Goal: Task Accomplishment & Management: Manage account settings

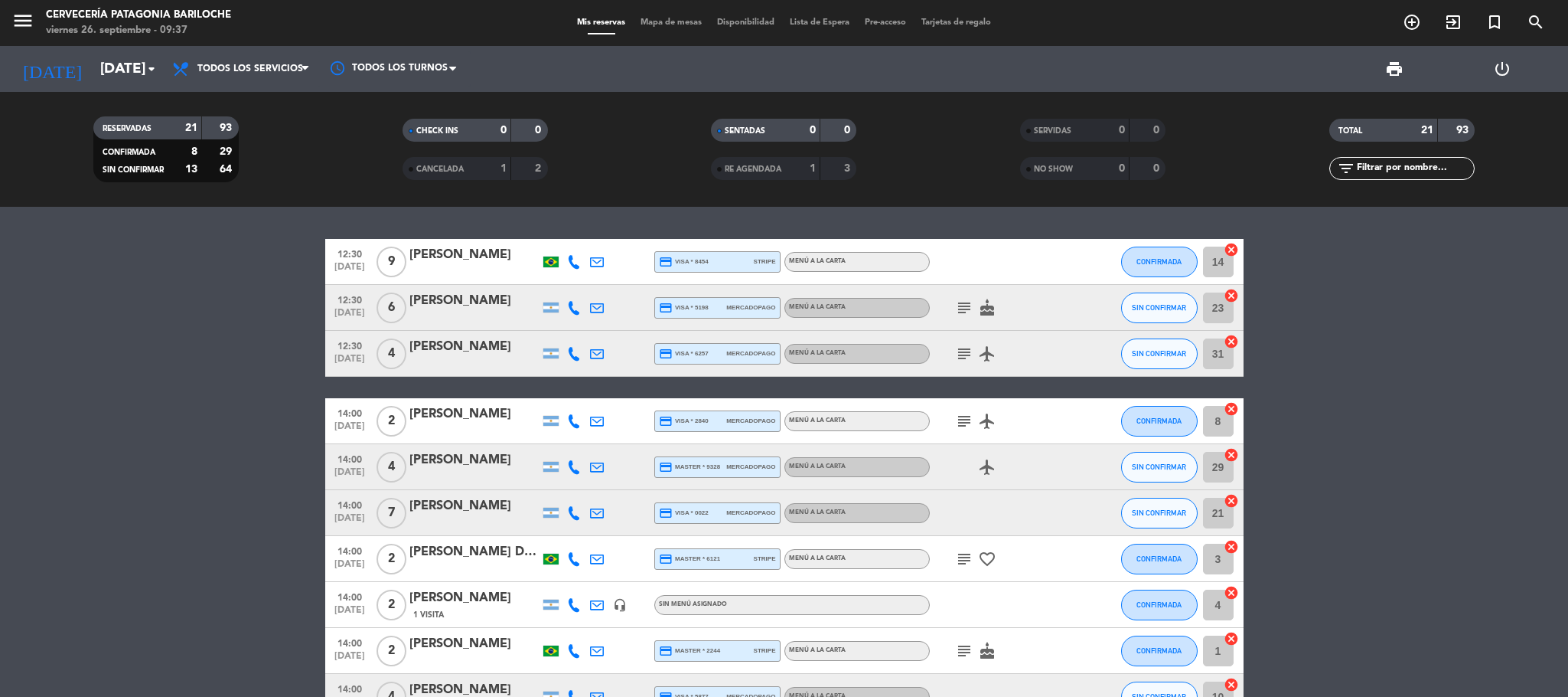
scroll to position [758, 0]
click at [12, 25] on icon "menu" at bounding box center [23, 20] width 23 height 23
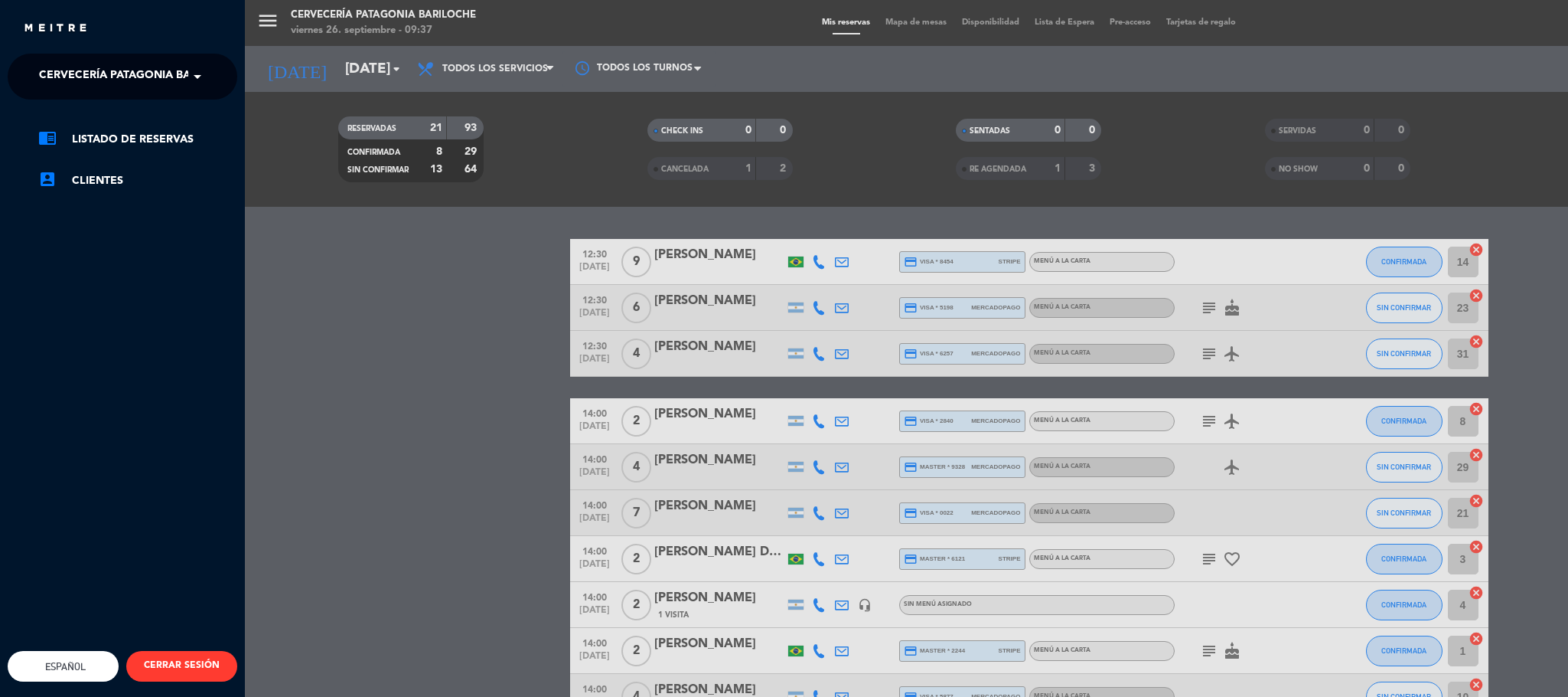
click at [103, 82] on span "Cervecería Patagonia Bariloche" at bounding box center [139, 76] width 200 height 32
click at [103, 140] on span "Experiencia Tour Cervecero" at bounding box center [103, 141] width 174 height 18
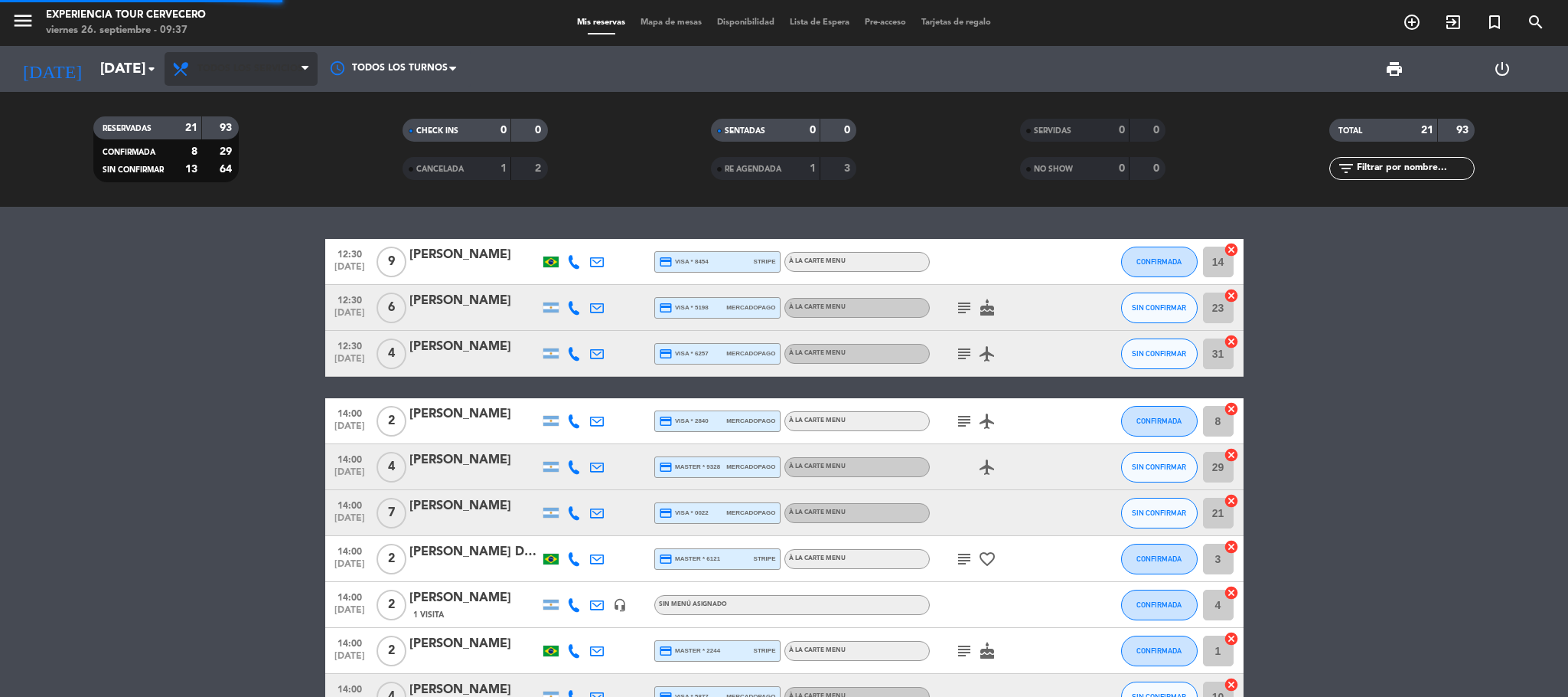
click at [269, 71] on span "Todos los servicios" at bounding box center [250, 68] width 106 height 11
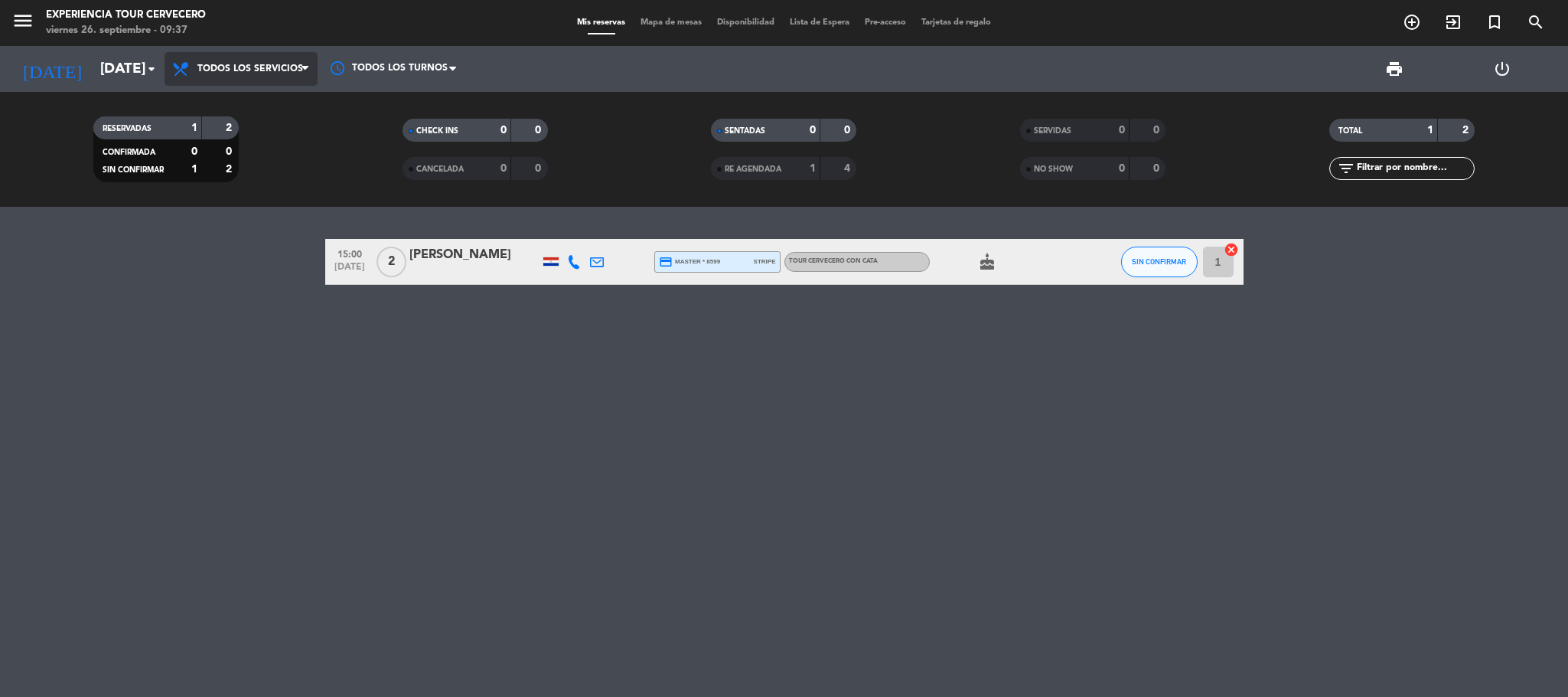
click at [264, 65] on span "Todos los servicios" at bounding box center [250, 68] width 106 height 11
click at [269, 101] on div "menu Experiencia Tour Cervecero [DATE] 26. septiembre - 09:37 Mis reservas Mapa…" at bounding box center [784, 103] width 1568 height 207
click at [572, 260] on icon at bounding box center [574, 262] width 14 height 14
click at [571, 232] on button "Copiar content_paste" at bounding box center [569, 235] width 46 height 16
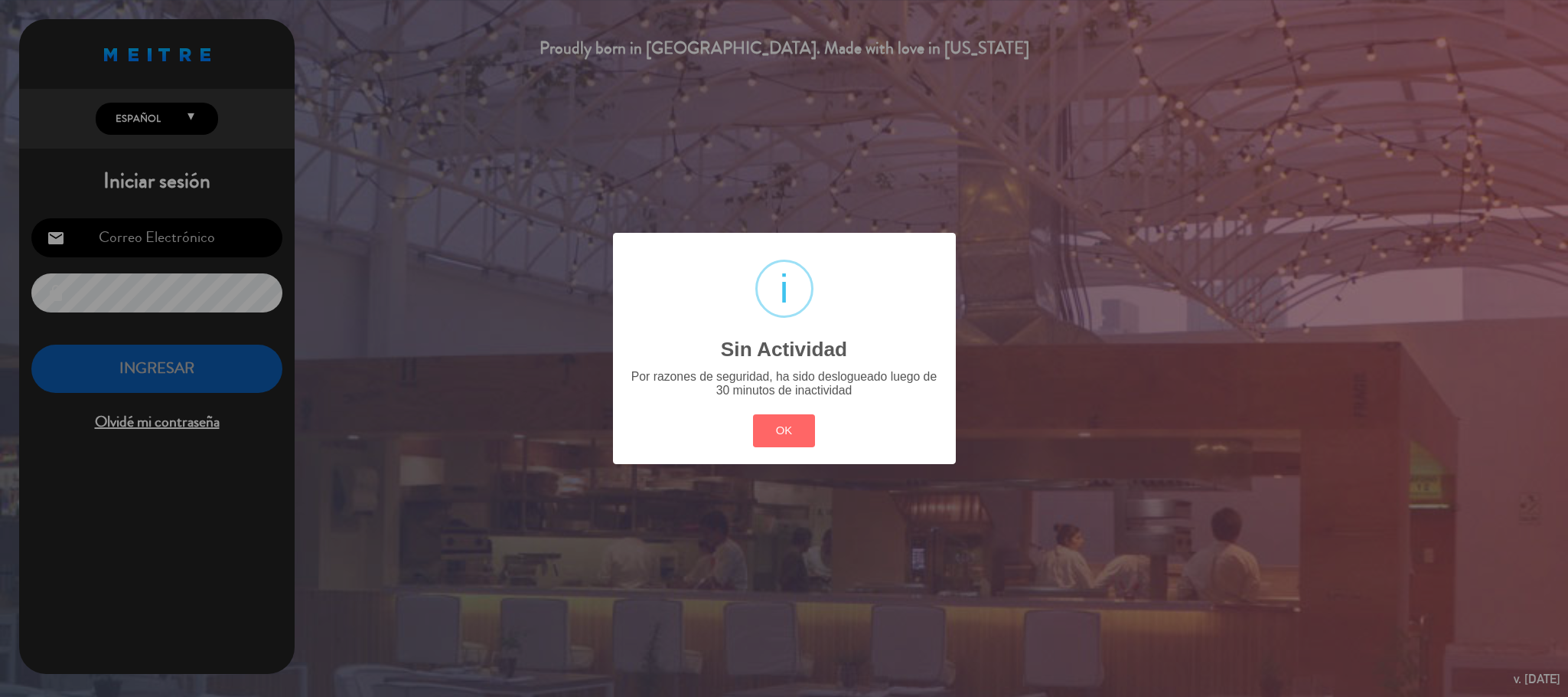
type input "[EMAIL_ADDRESS][DOMAIN_NAME]"
